Goal: Check status: Check status

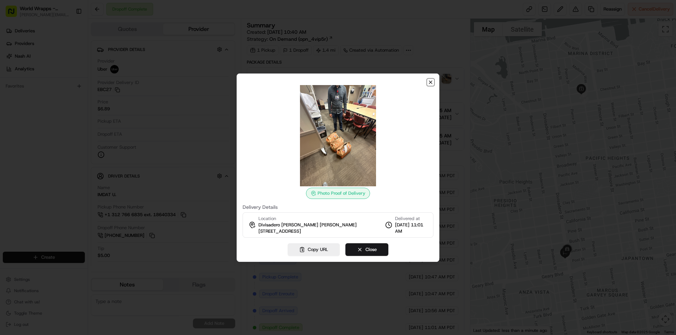
click at [432, 81] on icon "button" at bounding box center [430, 82] width 3 height 3
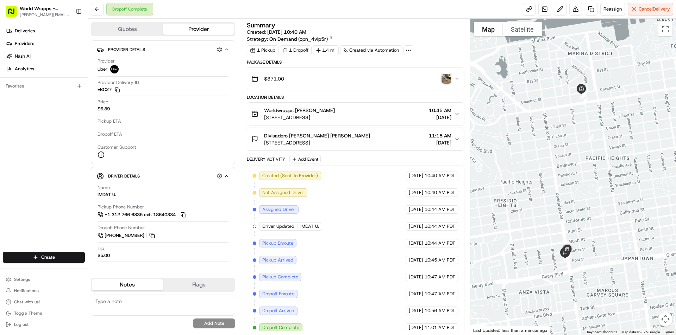
scroll to position [7, 0]
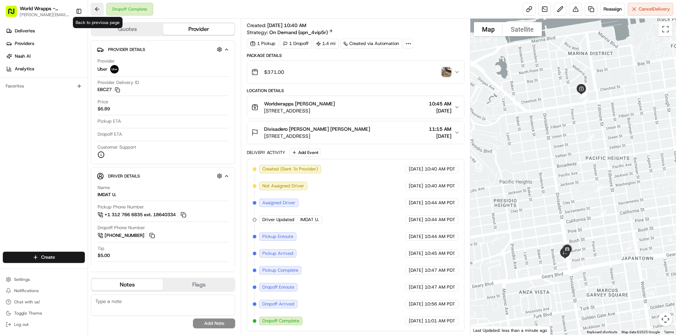
click at [99, 7] on button at bounding box center [97, 9] width 13 height 13
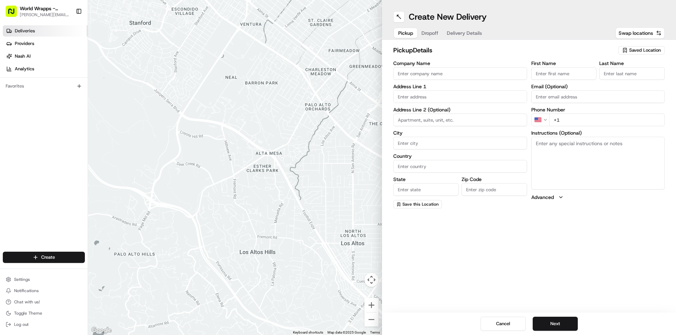
click at [26, 29] on span "Deliveries" at bounding box center [25, 31] width 20 height 6
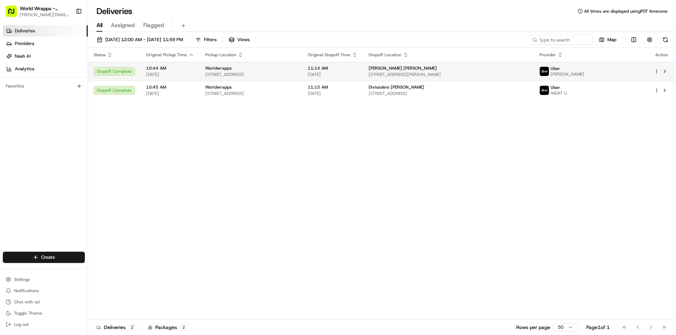
click at [434, 75] on span "[STREET_ADDRESS][PERSON_NAME]" at bounding box center [448, 75] width 159 height 6
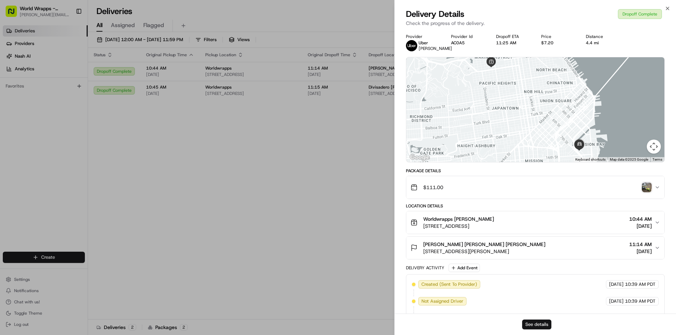
click at [535, 326] on button "See details" at bounding box center [536, 325] width 29 height 10
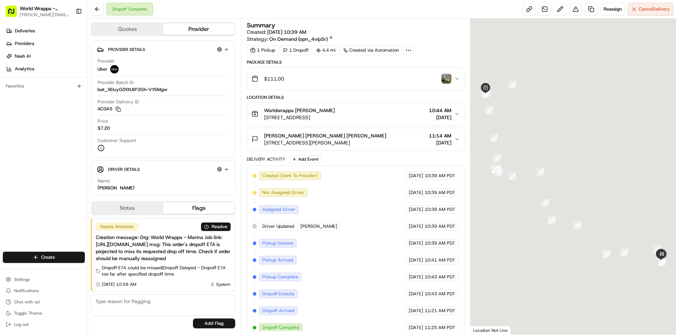
click at [445, 79] on img "button" at bounding box center [446, 79] width 10 height 10
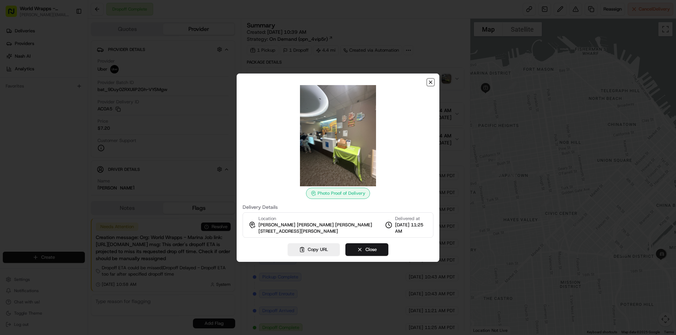
click at [429, 83] on icon "button" at bounding box center [431, 83] width 6 height 6
